Goal: Complete application form

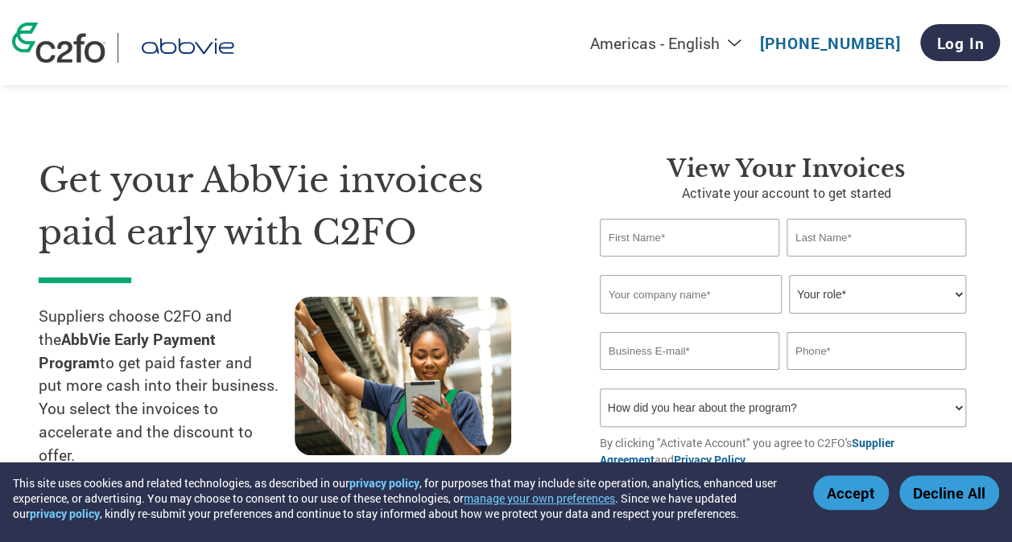
type input "[EMAIL_ADDRESS][DOMAIN_NAME]"
type input "[PHONE_NUMBER]"
click at [694, 243] on input "text" at bounding box center [689, 238] width 179 height 38
type input "Angel"
type input "[PERSON_NAME]"
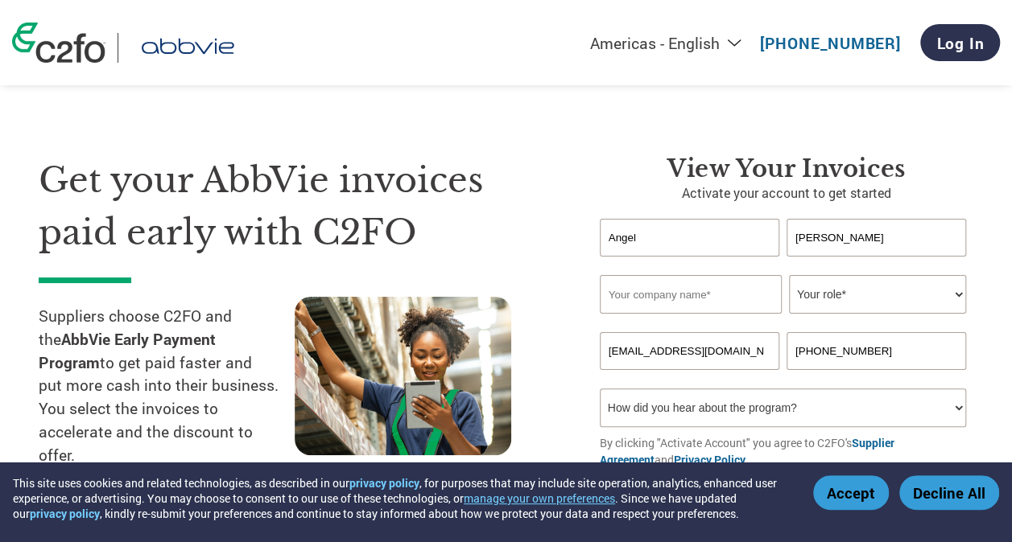
click at [697, 302] on input "text" at bounding box center [691, 294] width 182 height 39
type input "[PERSON_NAME] Consulting, LLC"
click at [836, 298] on select "Your role* CFO Controller Credit Manager Finance Director Treasurer CEO Preside…" at bounding box center [877, 294] width 177 height 39
click at [789, 276] on select "Your role* CFO Controller Credit Manager Finance Director Treasurer CEO Preside…" at bounding box center [877, 294] width 177 height 39
click at [843, 307] on select "Your role* CFO Controller Credit Manager Finance Director Treasurer CEO Preside…" at bounding box center [877, 294] width 177 height 39
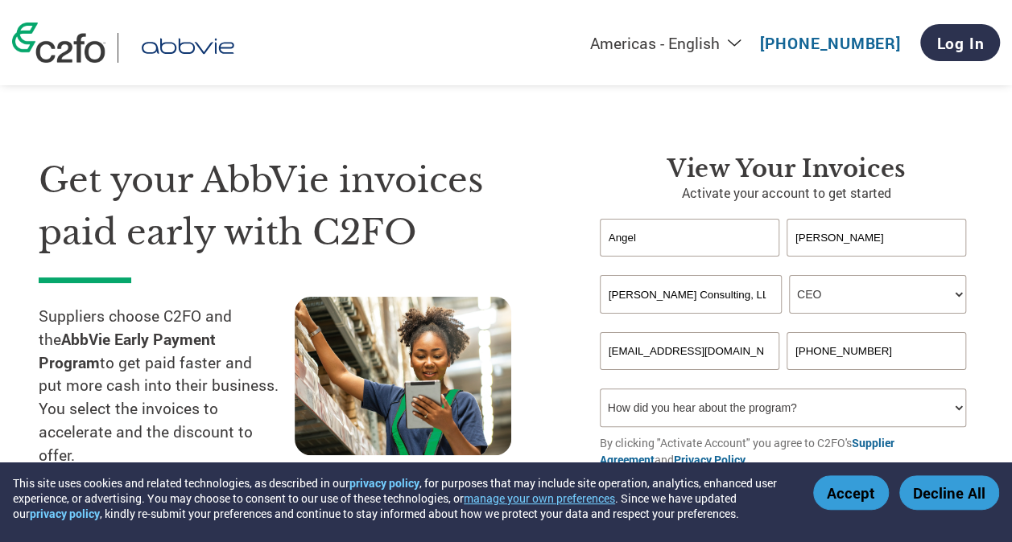
select select "PRESIDENT"
click at [789, 276] on select "Your role* CFO Controller Credit Manager Finance Director Treasurer CEO Preside…" at bounding box center [877, 294] width 177 height 39
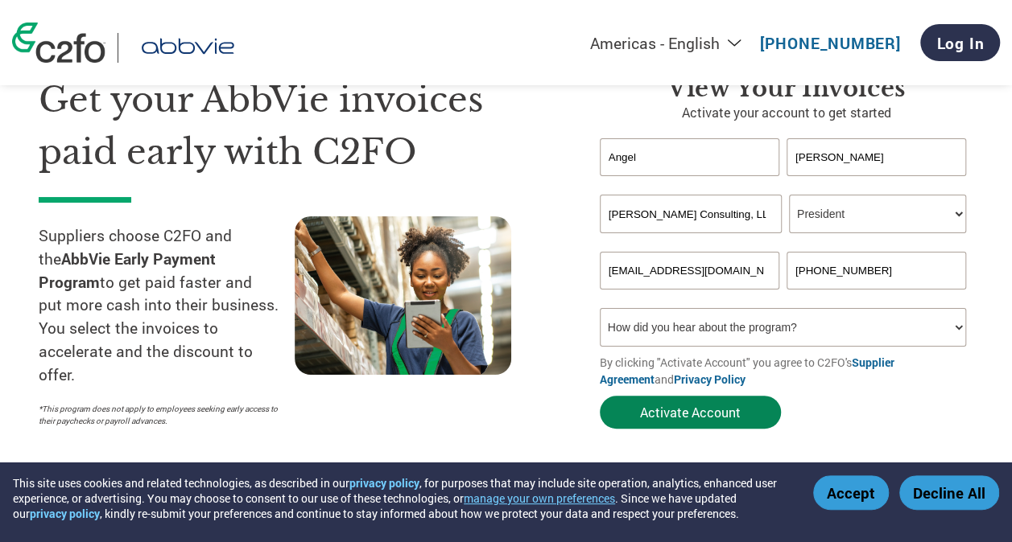
click at [715, 424] on button "Activate Account" at bounding box center [690, 412] width 181 height 33
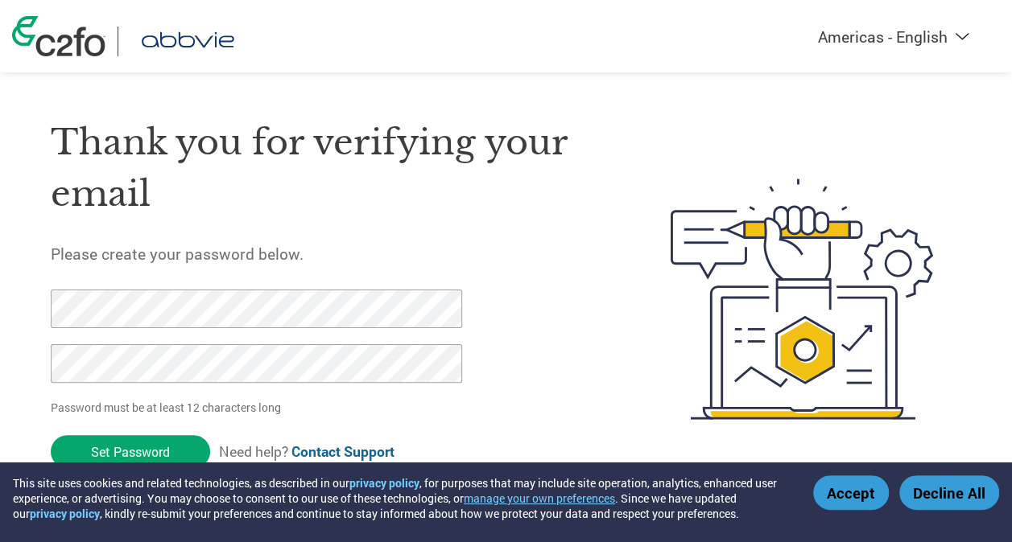
scroll to position [14, 0]
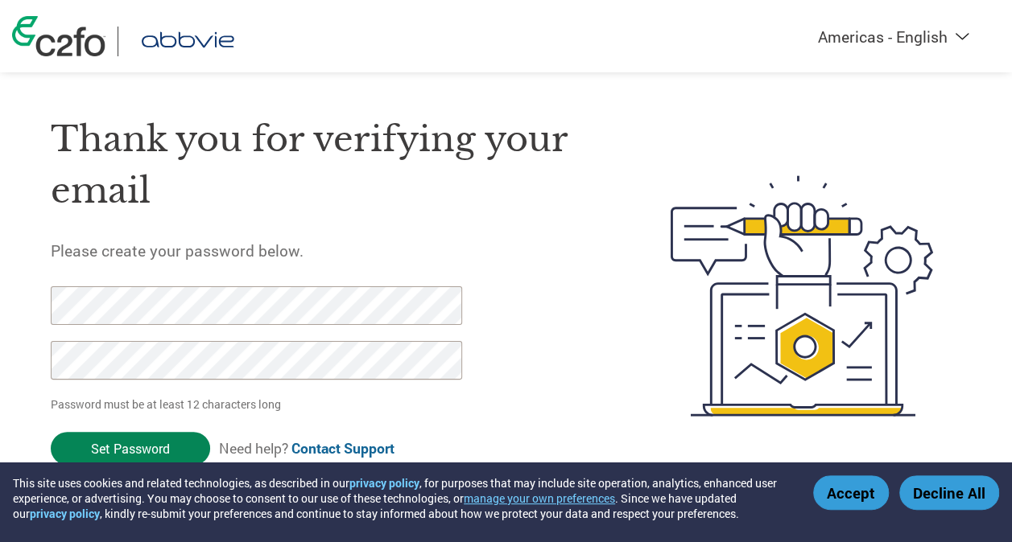
click at [163, 456] on input "Set Password" at bounding box center [130, 448] width 159 height 33
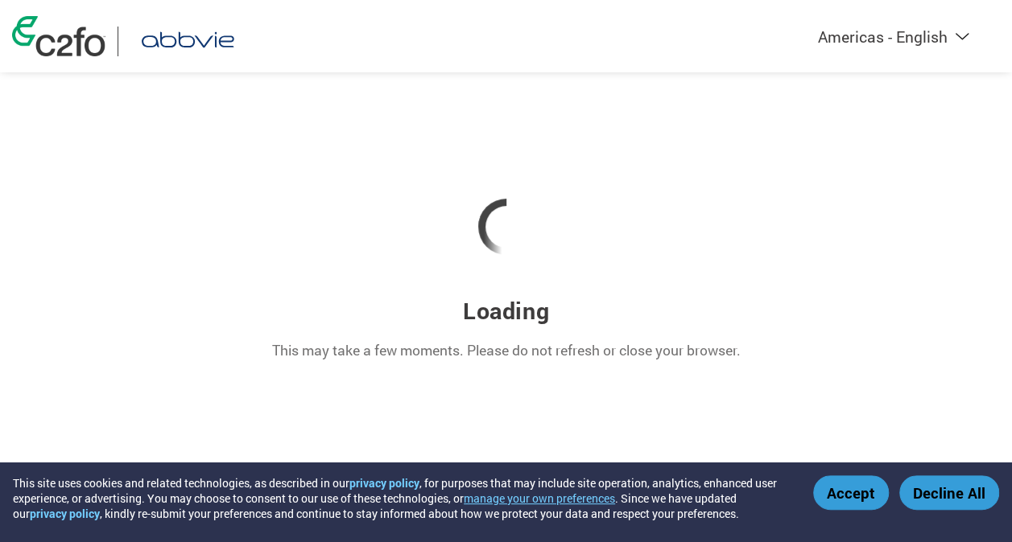
scroll to position [0, 0]
click at [872, 505] on button "Accept" at bounding box center [863, 493] width 76 height 35
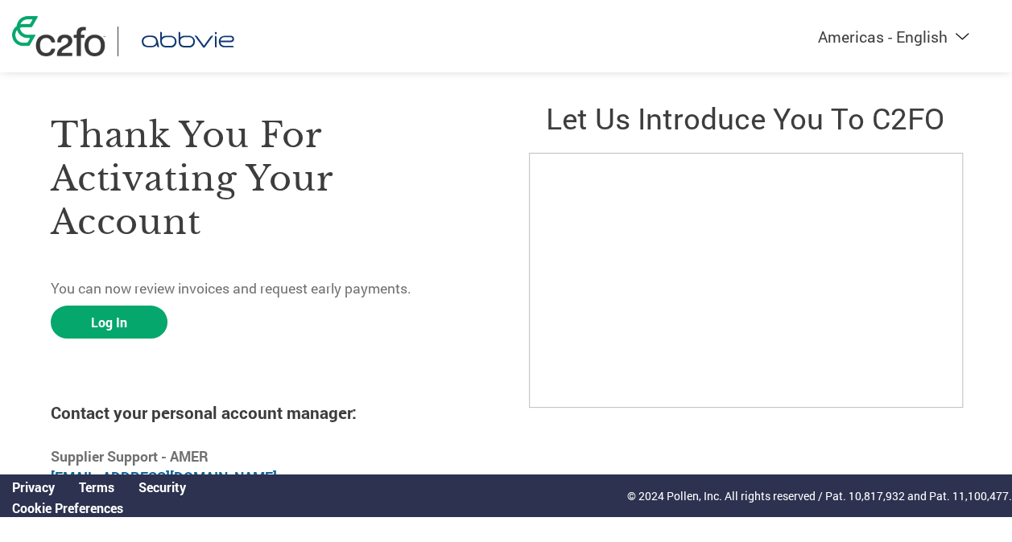
scroll to position [46, 0]
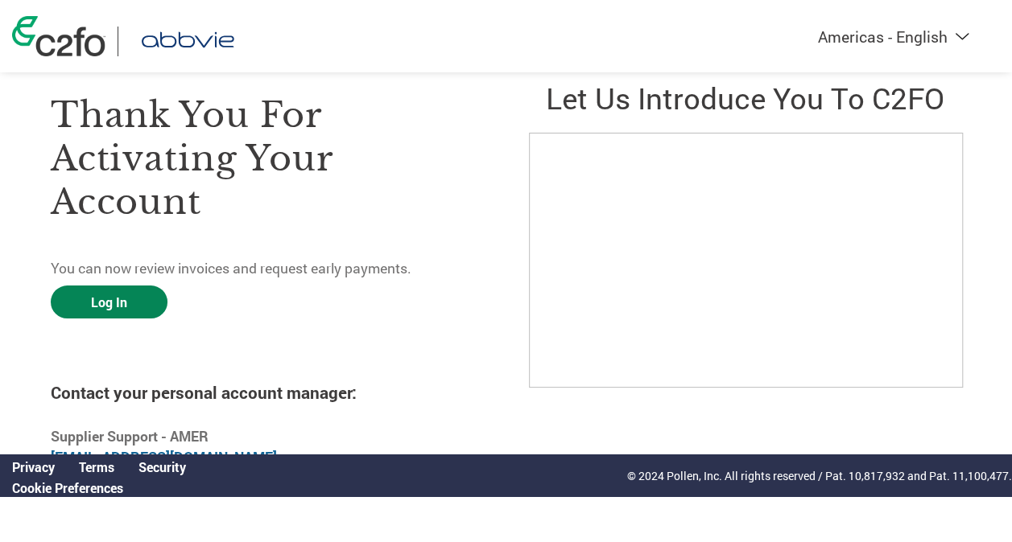
click at [134, 307] on link "Log In" at bounding box center [109, 302] width 117 height 33
